Goal: Information Seeking & Learning: Find specific fact

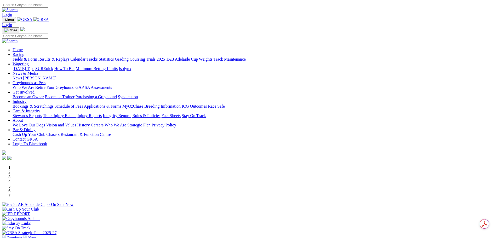
click at [24, 52] on link "Racing" at bounding box center [19, 54] width 12 height 4
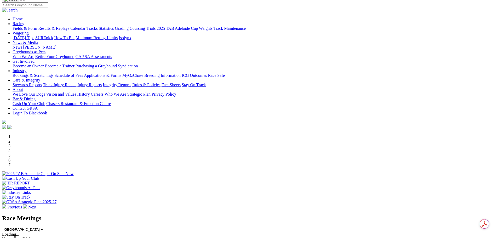
scroll to position [131, 0]
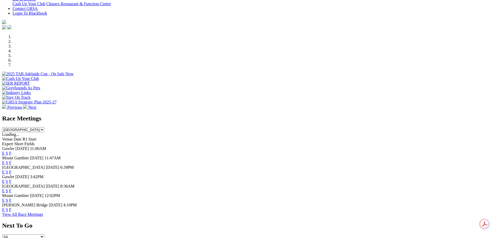
click at [44, 127] on select "[GEOGRAPHIC_DATA] [GEOGRAPHIC_DATA] [GEOGRAPHIC_DATA] [GEOGRAPHIC_DATA] [GEOGRA…" at bounding box center [23, 129] width 42 height 5
select select "[GEOGRAPHIC_DATA]"
click at [44, 127] on select "[GEOGRAPHIC_DATA] [GEOGRAPHIC_DATA] [GEOGRAPHIC_DATA] [GEOGRAPHIC_DATA] [GEOGRA…" at bounding box center [23, 129] width 42 height 5
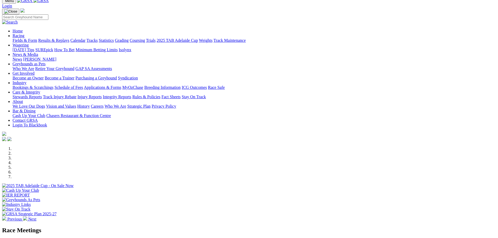
scroll to position [0, 0]
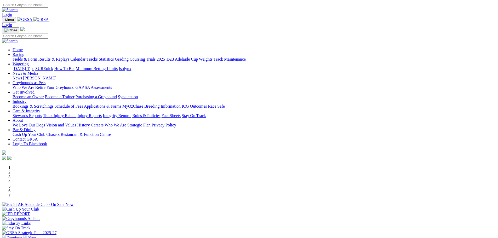
click at [69, 57] on link "Results & Replays" at bounding box center [53, 59] width 31 height 4
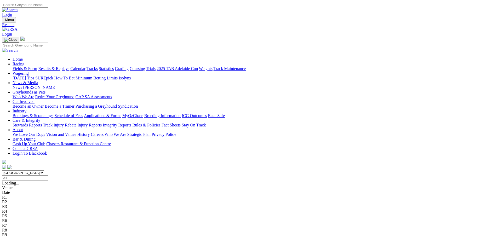
click at [44, 170] on select "[GEOGRAPHIC_DATA] [GEOGRAPHIC_DATA] [GEOGRAPHIC_DATA] [GEOGRAPHIC_DATA] [GEOGRA…" at bounding box center [23, 172] width 42 height 5
select select "[GEOGRAPHIC_DATA]"
click at [44, 170] on select "[GEOGRAPHIC_DATA] [GEOGRAPHIC_DATA] [GEOGRAPHIC_DATA] [GEOGRAPHIC_DATA] [GEOGRA…" at bounding box center [23, 172] width 42 height 5
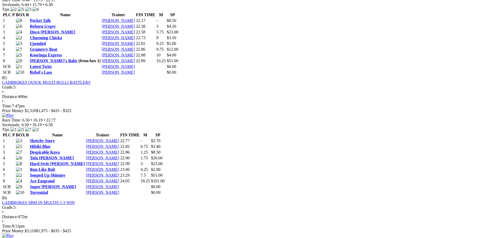
scroll to position [757, 0]
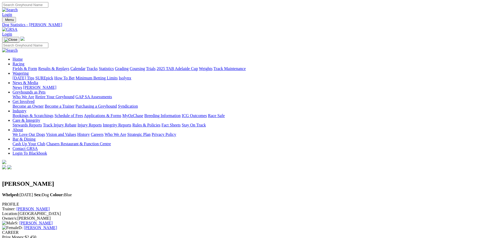
click at [40, 118] on link "Care & Integrity" at bounding box center [27, 120] width 28 height 4
click at [160, 123] on link "Rules & Policies" at bounding box center [146, 125] width 28 height 4
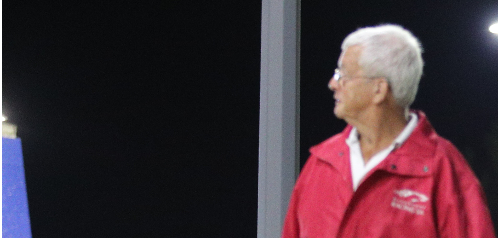
scroll to position [287, 0]
